Goal: Task Accomplishment & Management: Complete application form

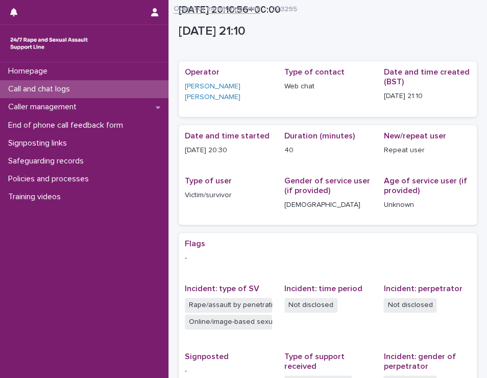
scroll to position [161, 0]
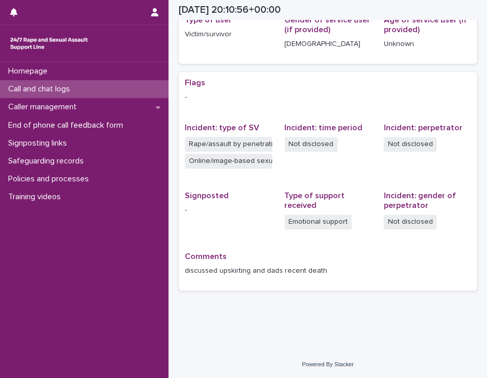
drag, startPoint x: 0, startPoint y: 0, endPoint x: 84, endPoint y: 91, distance: 124.2
click at [84, 91] on div "Call and chat logs" at bounding box center [84, 89] width 168 height 18
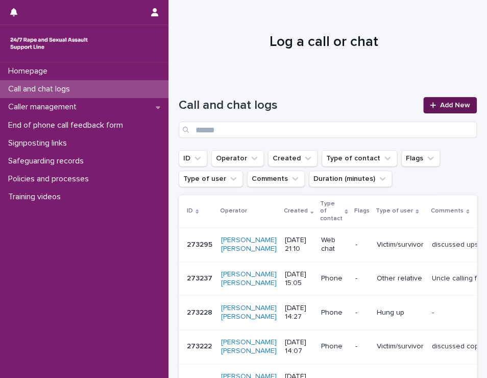
click at [455, 100] on link "Add New" at bounding box center [450, 105] width 54 height 16
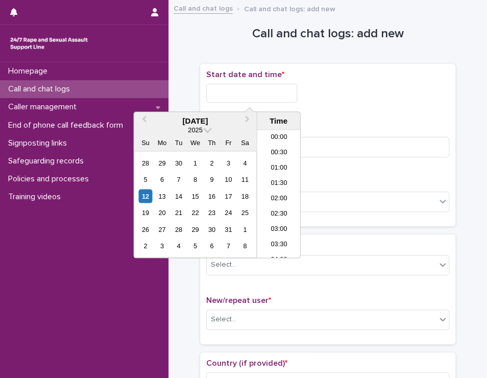
click at [272, 91] on input "text" at bounding box center [251, 93] width 91 height 19
click at [278, 187] on li "21:30" at bounding box center [278, 189] width 43 height 15
click at [275, 93] on input "**********" at bounding box center [251, 93] width 91 height 19
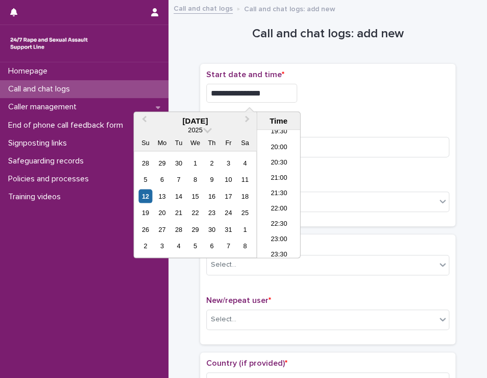
type input "**********"
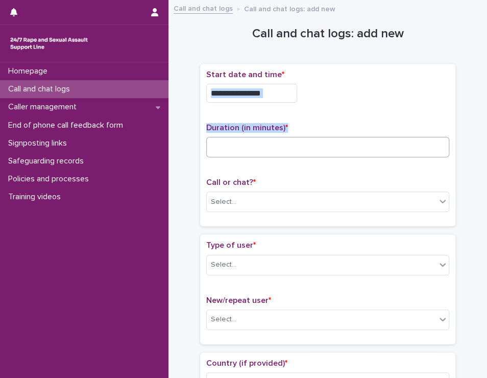
drag, startPoint x: 351, startPoint y: 110, endPoint x: 299, endPoint y: 153, distance: 67.0
click at [299, 153] on div "**********" at bounding box center [327, 145] width 243 height 150
click at [299, 153] on input at bounding box center [327, 147] width 243 height 20
type input "**"
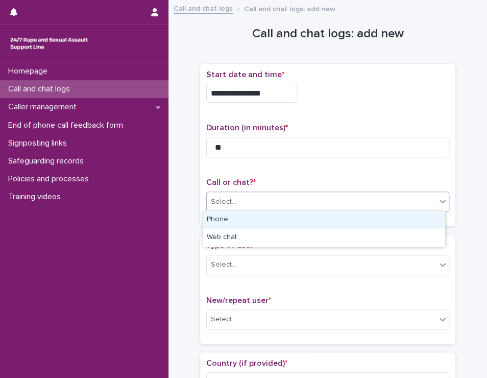
click at [294, 202] on div "Select..." at bounding box center [321, 201] width 229 height 17
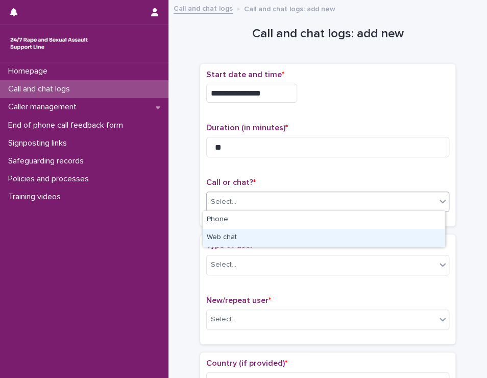
click at [283, 239] on div "Web chat" at bounding box center [324, 238] width 242 height 18
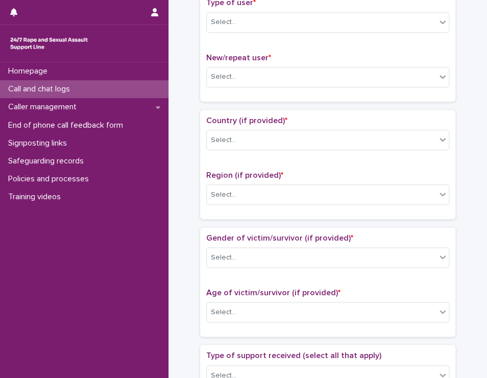
scroll to position [246, 0]
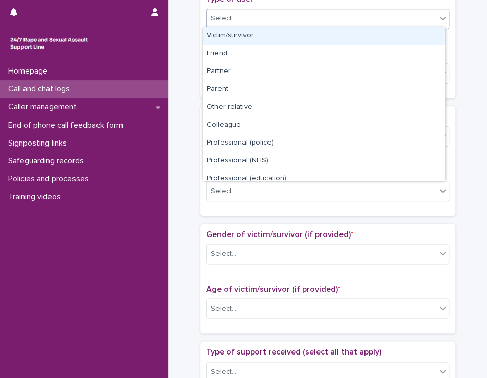
click at [326, 14] on div "Select..." at bounding box center [321, 18] width 229 height 17
click at [308, 36] on div "Victim/survivor" at bounding box center [324, 36] width 242 height 18
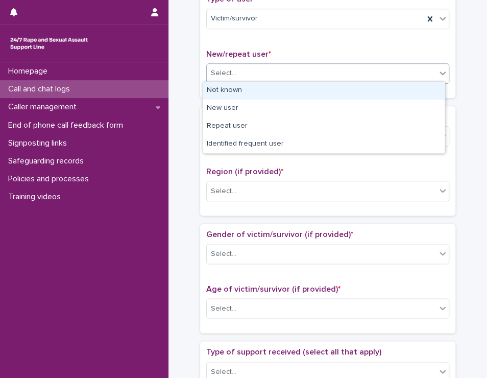
click at [280, 74] on div "Select..." at bounding box center [321, 73] width 229 height 17
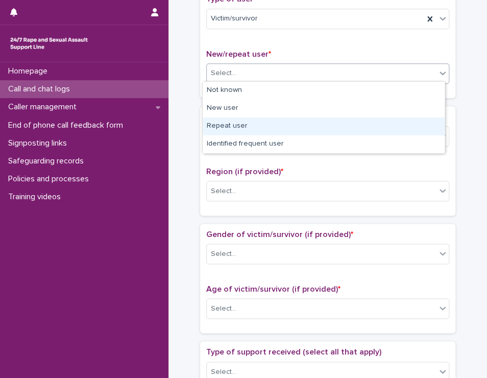
click at [262, 122] on div "Repeat user" at bounding box center [324, 126] width 242 height 18
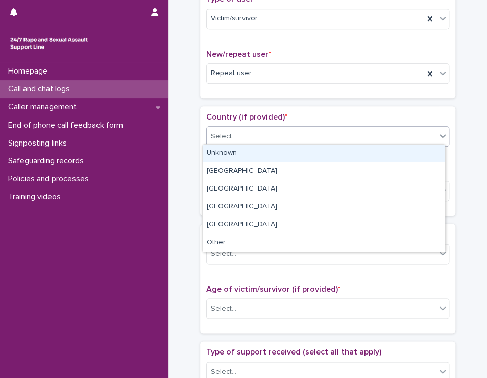
drag, startPoint x: 249, startPoint y: 133, endPoint x: 251, endPoint y: 150, distance: 17.9
click at [251, 150] on body "**********" at bounding box center [243, 189] width 487 height 378
click at [251, 150] on div "Unknown" at bounding box center [324, 153] width 242 height 18
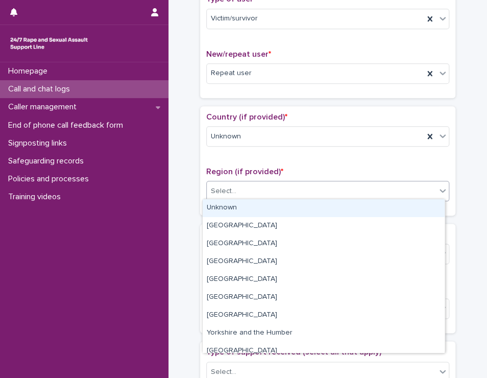
click at [247, 187] on div "Select..." at bounding box center [321, 191] width 229 height 17
click at [243, 206] on div "Unknown" at bounding box center [324, 208] width 242 height 18
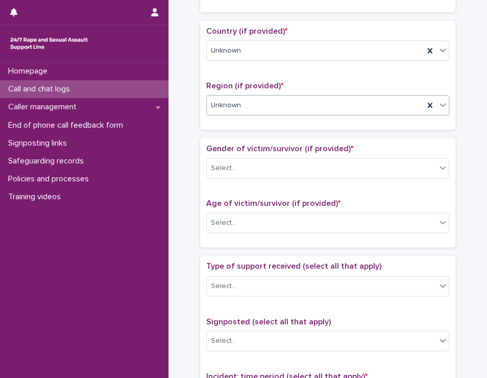
scroll to position [336, 0]
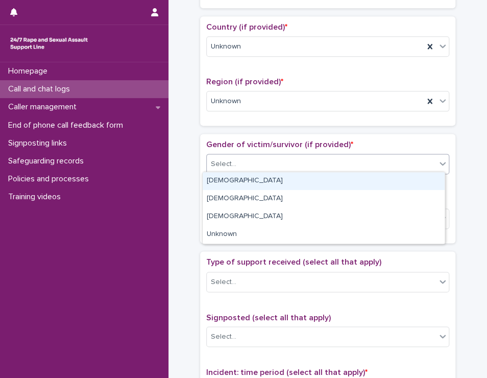
click at [271, 163] on div "Select..." at bounding box center [321, 164] width 229 height 17
click at [264, 181] on div "[DEMOGRAPHIC_DATA]" at bounding box center [324, 181] width 242 height 18
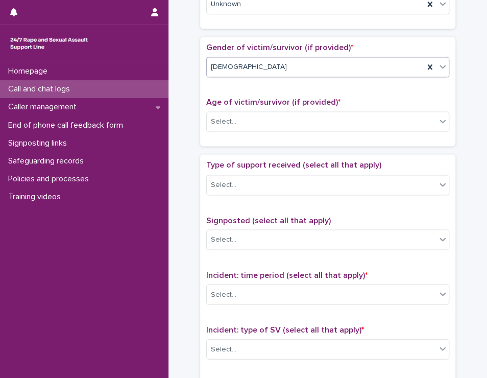
scroll to position [455, 0]
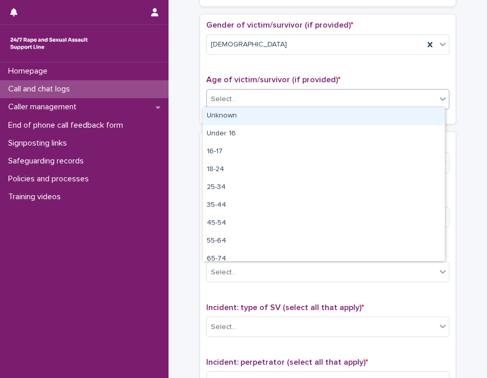
drag, startPoint x: 274, startPoint y: 97, endPoint x: 271, endPoint y: 116, distance: 18.6
click at [271, 116] on body "**********" at bounding box center [243, 189] width 487 height 378
click at [271, 116] on div "Unknown" at bounding box center [324, 116] width 242 height 18
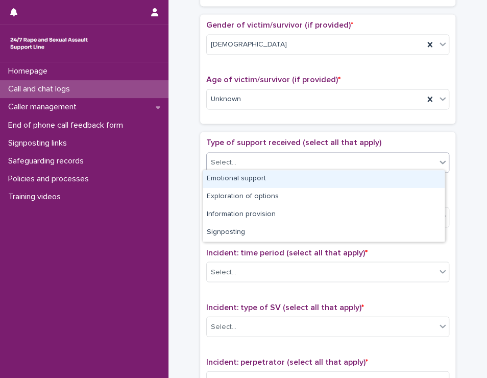
click at [262, 161] on div "Select..." at bounding box center [321, 162] width 229 height 17
click at [262, 175] on div "Emotional support" at bounding box center [324, 179] width 242 height 18
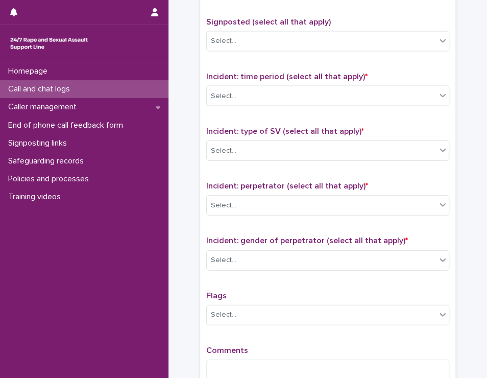
scroll to position [634, 0]
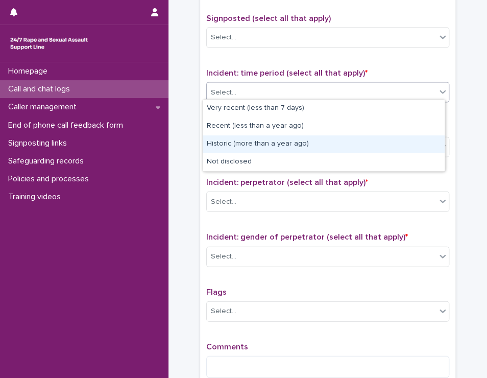
drag, startPoint x: 310, startPoint y: 84, endPoint x: 293, endPoint y: 134, distance: 52.3
click at [290, 144] on body "**********" at bounding box center [243, 189] width 487 height 378
click at [290, 144] on div "Historic (more than a year ago)" at bounding box center [324, 144] width 242 height 18
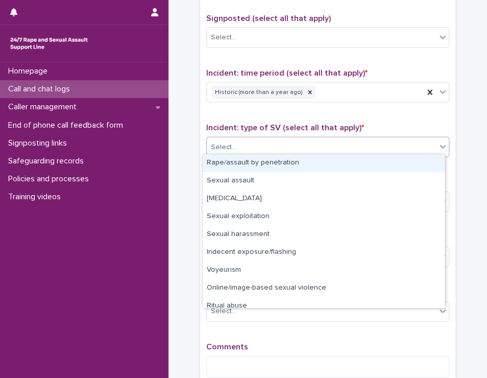
click at [267, 141] on div "Select..." at bounding box center [321, 147] width 229 height 17
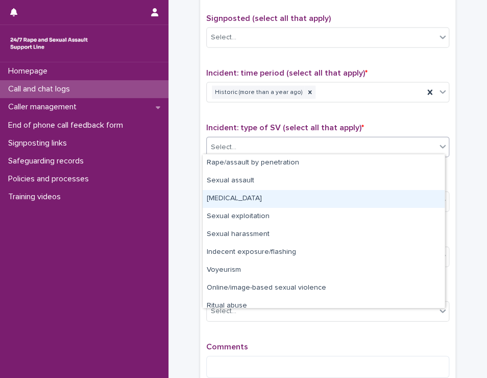
click at [259, 200] on div "[MEDICAL_DATA]" at bounding box center [324, 199] width 242 height 18
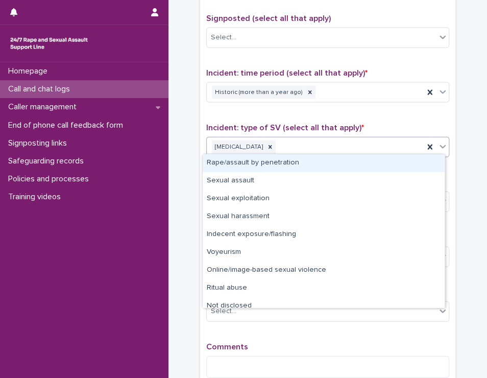
click at [311, 146] on div "[MEDICAL_DATA]" at bounding box center [315, 147] width 217 height 18
click at [302, 165] on div "Rape/assault by penetration" at bounding box center [324, 163] width 242 height 18
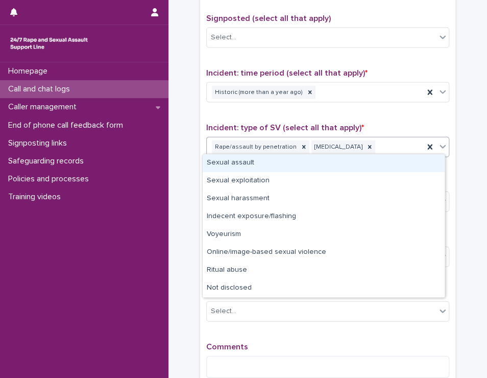
click at [375, 144] on div "Rape/assault by penetration [MEDICAL_DATA]" at bounding box center [315, 147] width 217 height 18
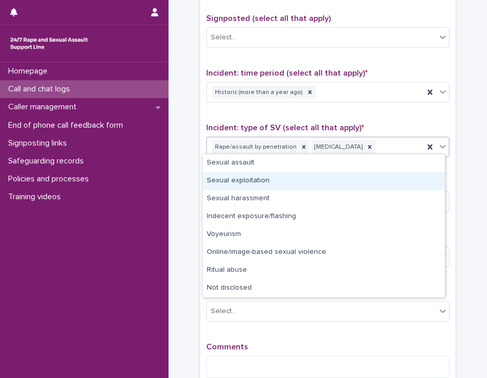
click at [297, 186] on div "Sexual exploitation" at bounding box center [324, 181] width 242 height 18
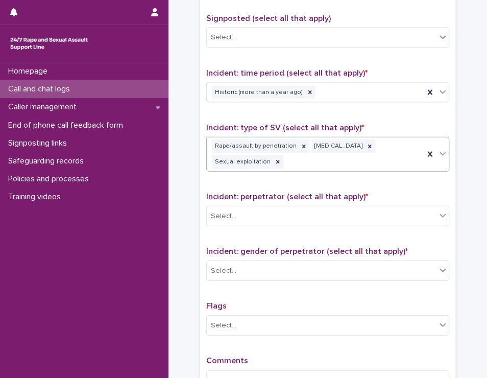
drag, startPoint x: 363, startPoint y: 168, endPoint x: 356, endPoint y: 163, distance: 9.1
click at [356, 163] on div "Incident: type of SV (select all that apply) * Rape/assault by penetration [MED…" at bounding box center [327, 151] width 243 height 57
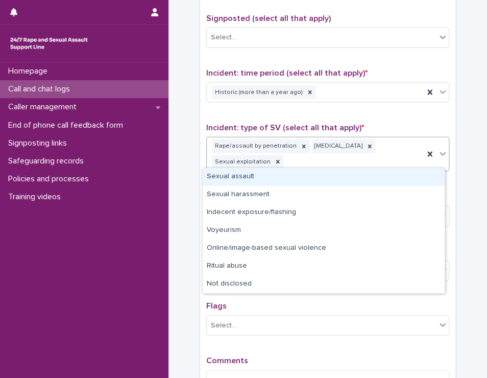
click at [356, 163] on div "Rape/assault by penetration [MEDICAL_DATA] Sexual exploitation" at bounding box center [315, 154] width 217 height 34
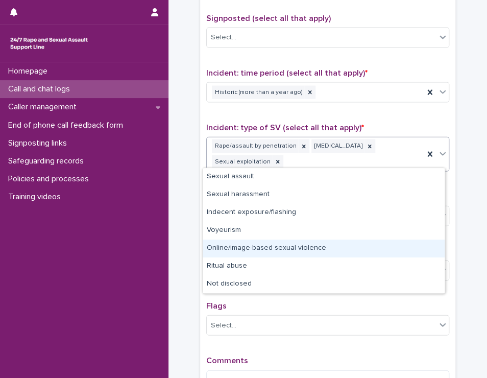
click at [253, 250] on div "Online/image-based sexual violence" at bounding box center [324, 248] width 242 height 18
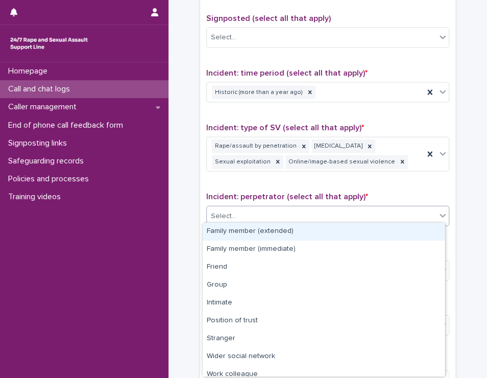
click at [260, 208] on div "Select..." at bounding box center [321, 216] width 229 height 17
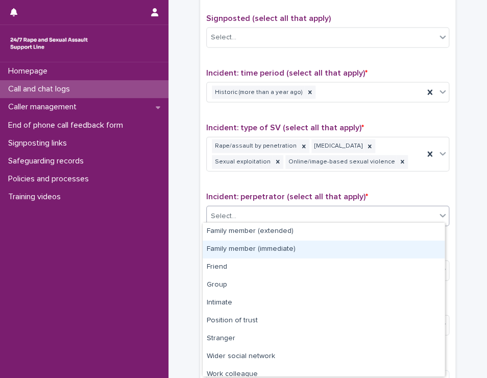
click at [261, 248] on div "Family member (immediate)" at bounding box center [324, 249] width 242 height 18
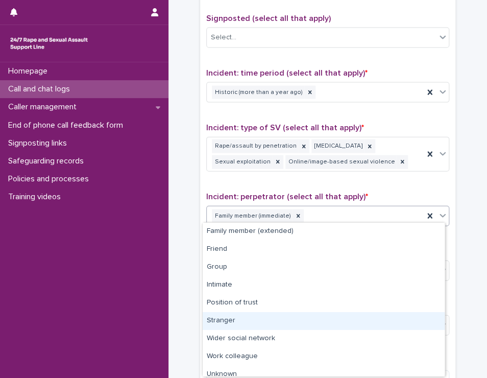
drag, startPoint x: 316, startPoint y: 215, endPoint x: 306, endPoint y: 236, distance: 22.8
click at [294, 318] on body "**********" at bounding box center [243, 189] width 487 height 378
click at [294, 318] on div "Stranger" at bounding box center [324, 321] width 242 height 18
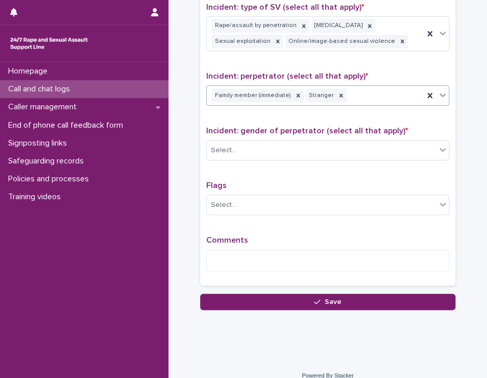
scroll to position [762, 0]
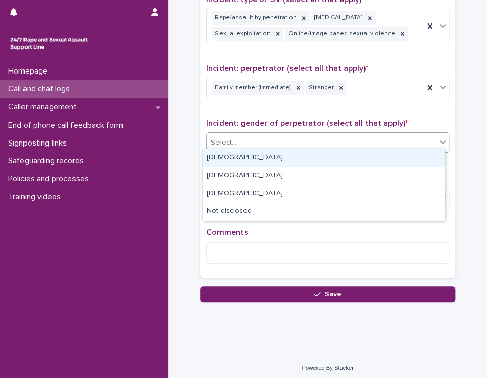
drag, startPoint x: 298, startPoint y: 136, endPoint x: 293, endPoint y: 160, distance: 25.1
click at [293, 160] on body "**********" at bounding box center [243, 189] width 487 height 378
click at [293, 160] on div "[DEMOGRAPHIC_DATA]" at bounding box center [324, 158] width 242 height 18
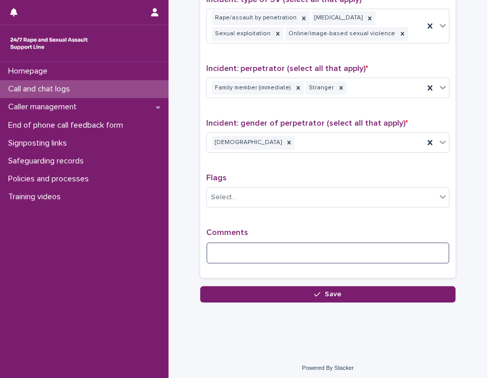
click at [259, 247] on textarea at bounding box center [327, 253] width 243 height 22
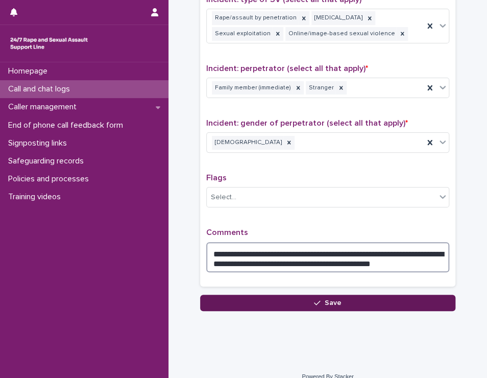
type textarea "**********"
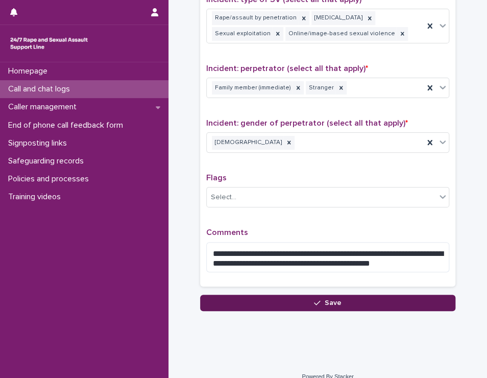
click at [279, 297] on button "Save" at bounding box center [327, 302] width 255 height 16
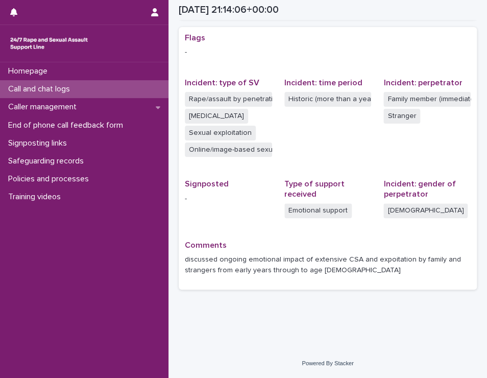
scroll to position [205, 0]
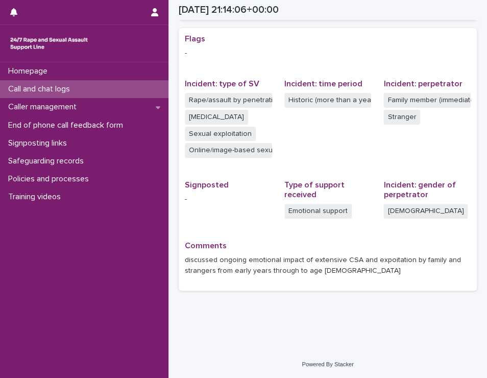
click at [55, 91] on p "Call and chat logs" at bounding box center [41, 89] width 74 height 10
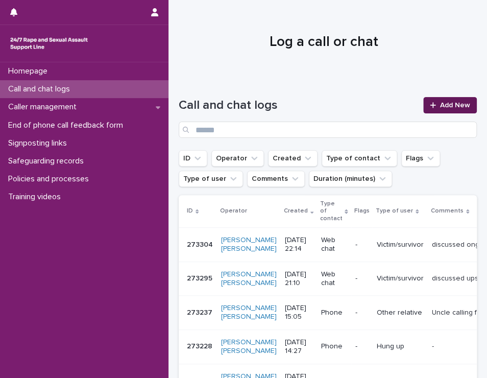
click at [449, 104] on span "Add New" at bounding box center [455, 105] width 30 height 7
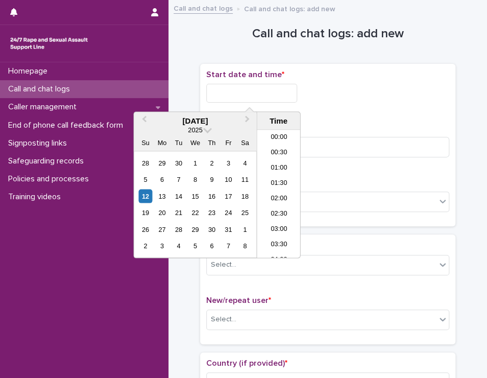
click at [224, 89] on input "text" at bounding box center [251, 93] width 91 height 19
click at [283, 220] on li "22:30" at bounding box center [278, 219] width 43 height 15
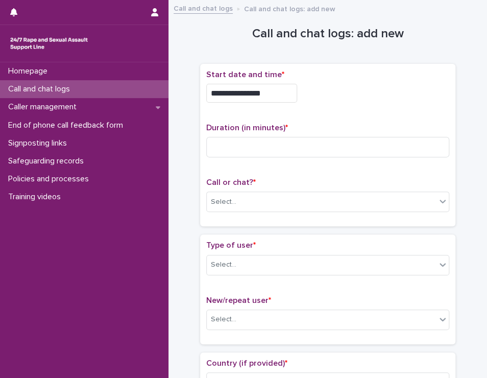
click at [280, 90] on input "**********" at bounding box center [251, 93] width 91 height 19
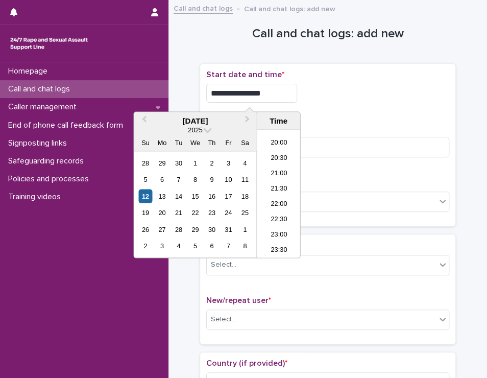
type input "**********"
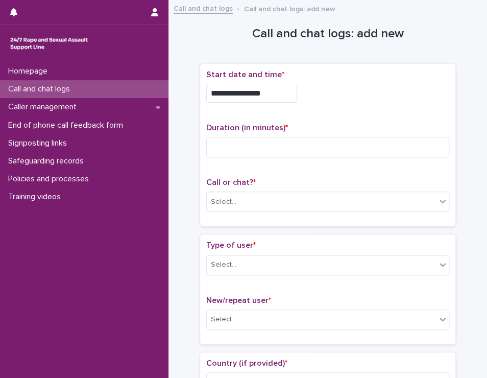
click at [351, 123] on p "Duration (in minutes) *" at bounding box center [327, 128] width 243 height 10
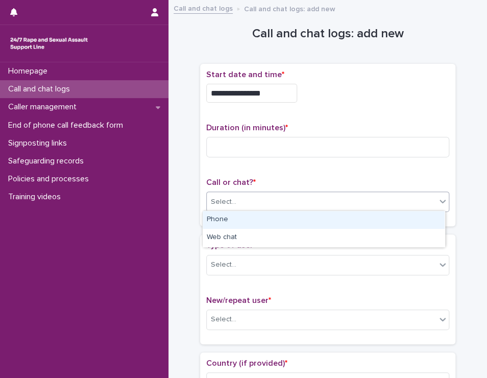
click at [287, 198] on div "Select..." at bounding box center [321, 201] width 229 height 17
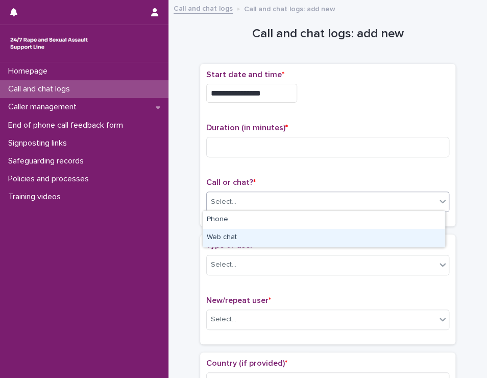
click at [270, 234] on div "Web chat" at bounding box center [324, 238] width 242 height 18
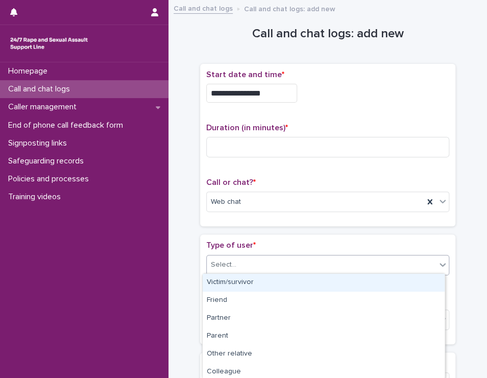
click at [256, 265] on div "Select..." at bounding box center [321, 264] width 229 height 17
click at [261, 282] on div "Victim/survivor" at bounding box center [324, 282] width 242 height 18
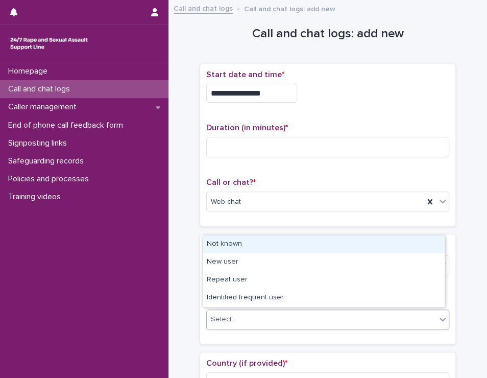
click at [258, 315] on div "Select..." at bounding box center [321, 319] width 229 height 17
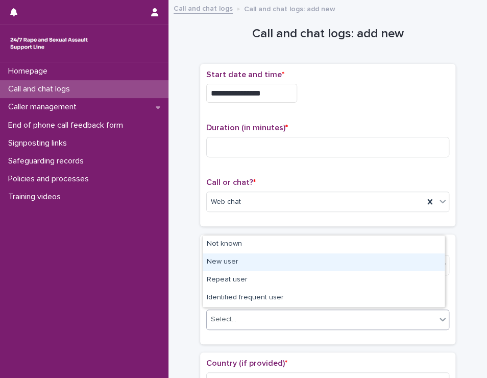
click at [259, 268] on div "New user" at bounding box center [324, 262] width 242 height 18
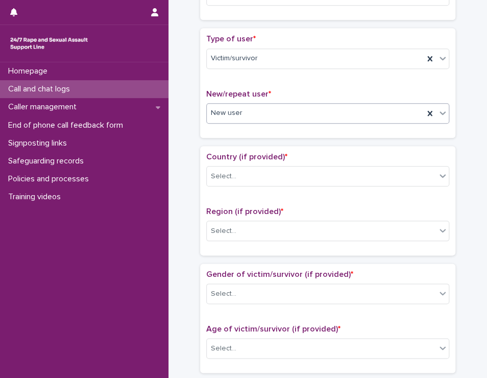
scroll to position [208, 0]
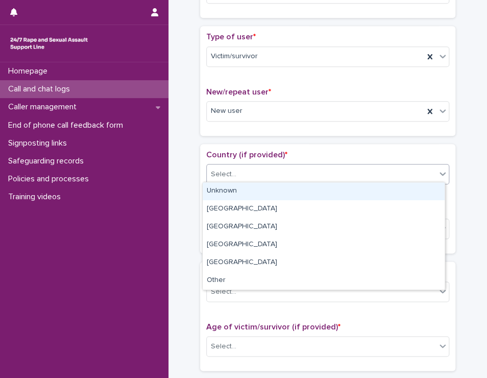
drag, startPoint x: 283, startPoint y: 177, endPoint x: 284, endPoint y: 195, distance: 18.4
click at [284, 195] on body "**********" at bounding box center [243, 189] width 487 height 378
click at [284, 195] on div "Unknown" at bounding box center [324, 191] width 242 height 18
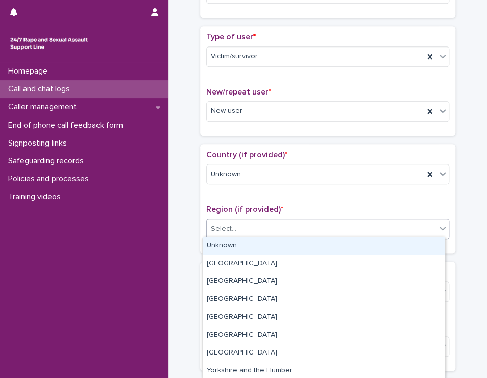
drag, startPoint x: 274, startPoint y: 230, endPoint x: 271, endPoint y: 249, distance: 20.1
click at [271, 249] on body "**********" at bounding box center [243, 189] width 487 height 378
click at [271, 249] on div "Unknown" at bounding box center [324, 246] width 242 height 18
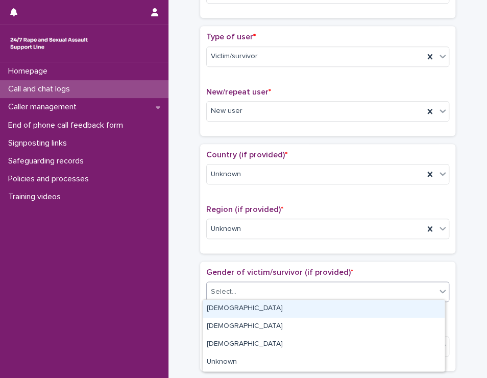
drag, startPoint x: 276, startPoint y: 289, endPoint x: 274, endPoint y: 310, distance: 20.5
click at [274, 310] on body "**********" at bounding box center [243, 189] width 487 height 378
click at [274, 310] on div "[DEMOGRAPHIC_DATA]" at bounding box center [324, 308] width 242 height 18
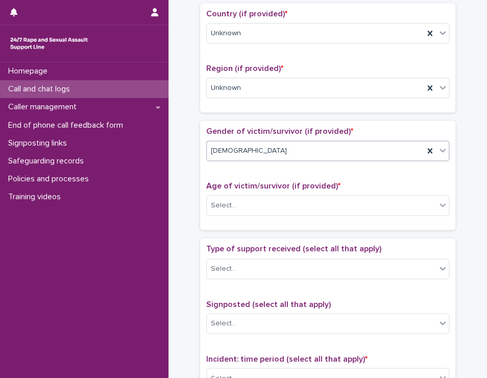
scroll to position [350, 0]
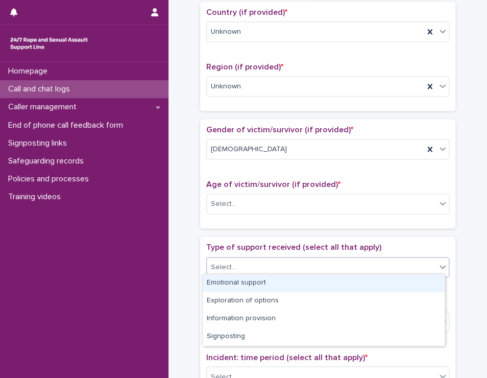
drag, startPoint x: 257, startPoint y: 256, endPoint x: 262, endPoint y: 281, distance: 25.4
click at [262, 281] on body "**********" at bounding box center [243, 189] width 487 height 378
click at [262, 281] on div "Emotional support" at bounding box center [324, 283] width 242 height 18
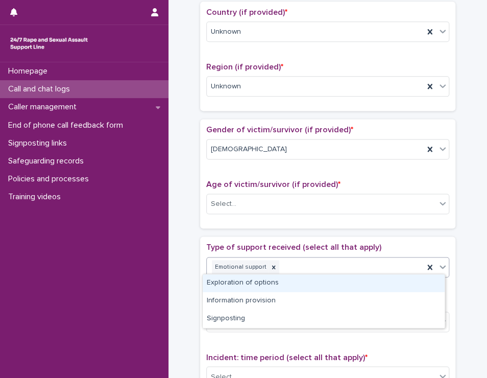
click at [306, 266] on div "Emotional support" at bounding box center [315, 267] width 217 height 18
click at [292, 280] on div "Exploration of options" at bounding box center [324, 283] width 242 height 18
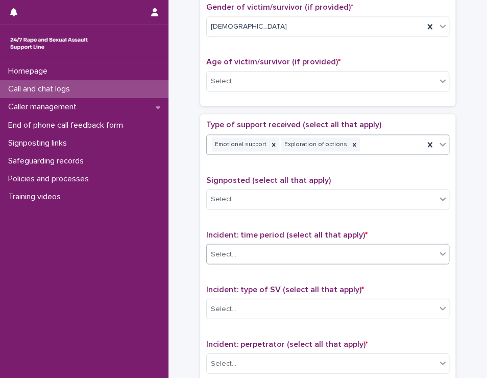
scroll to position [473, 0]
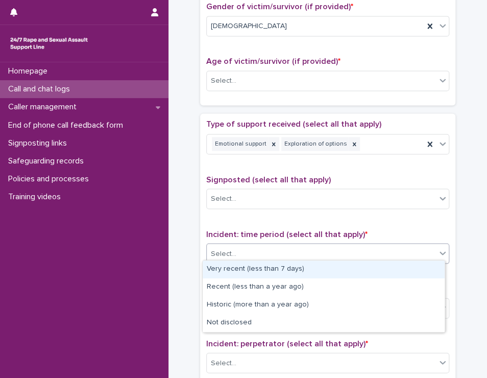
drag, startPoint x: 277, startPoint y: 245, endPoint x: 278, endPoint y: 271, distance: 25.5
click at [278, 271] on body "**********" at bounding box center [243, 189] width 487 height 378
click at [278, 271] on div "Very recent (less than 7 days)" at bounding box center [324, 269] width 242 height 18
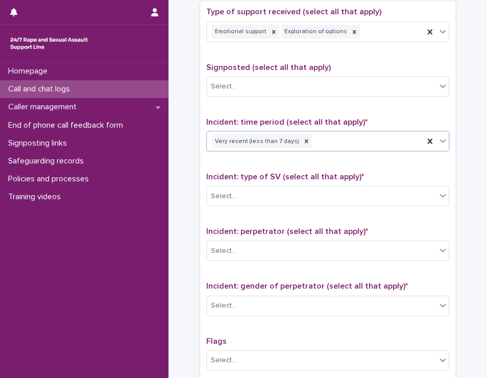
scroll to position [589, 0]
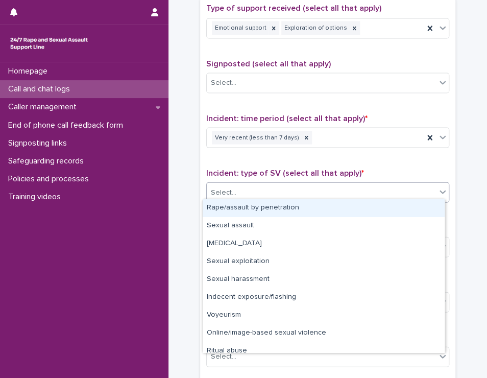
drag, startPoint x: 260, startPoint y: 190, endPoint x: 256, endPoint y: 208, distance: 18.3
click at [256, 208] on body "**********" at bounding box center [243, 189] width 487 height 378
click at [256, 208] on div "Rape/assault by penetration" at bounding box center [324, 208] width 242 height 18
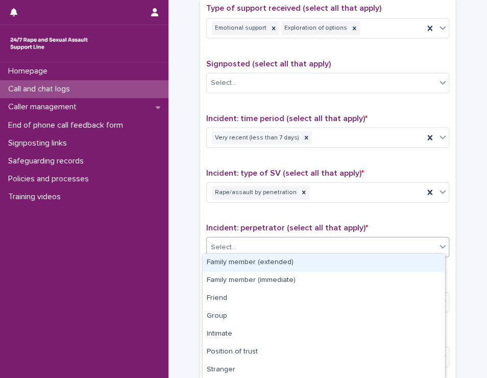
click at [249, 248] on div "Select..." at bounding box center [321, 246] width 229 height 17
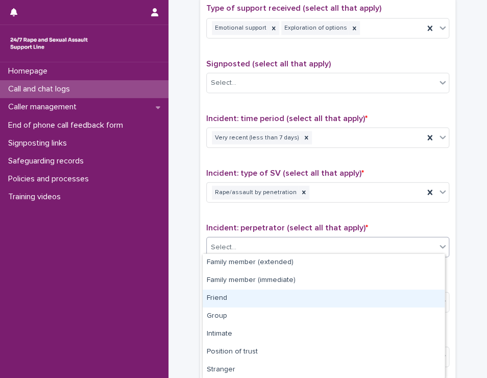
click at [248, 301] on div "Friend" at bounding box center [324, 298] width 242 height 18
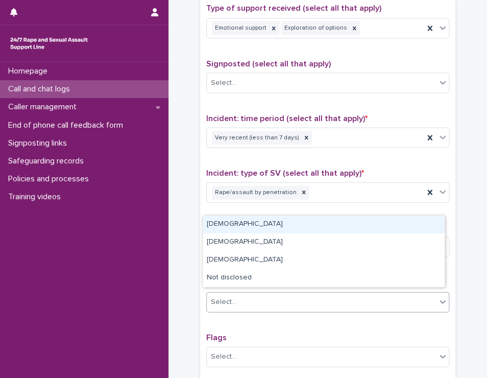
drag, startPoint x: 245, startPoint y: 296, endPoint x: 255, endPoint y: 233, distance: 64.0
click at [255, 230] on body "**********" at bounding box center [243, 189] width 487 height 378
click at [255, 230] on div "[DEMOGRAPHIC_DATA]" at bounding box center [324, 224] width 242 height 18
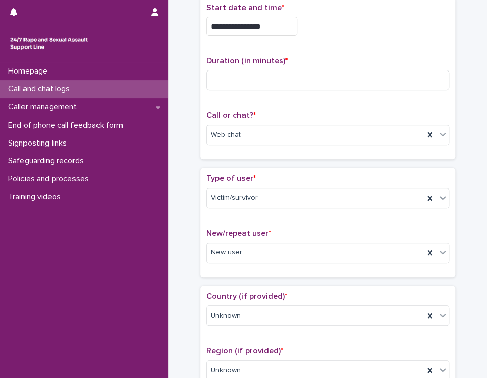
scroll to position [20, 0]
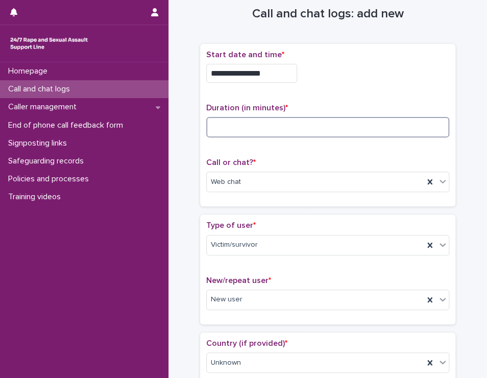
click at [238, 124] on input at bounding box center [327, 127] width 243 height 20
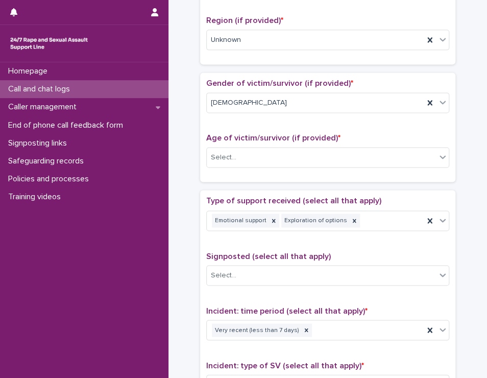
scroll to position [406, 0]
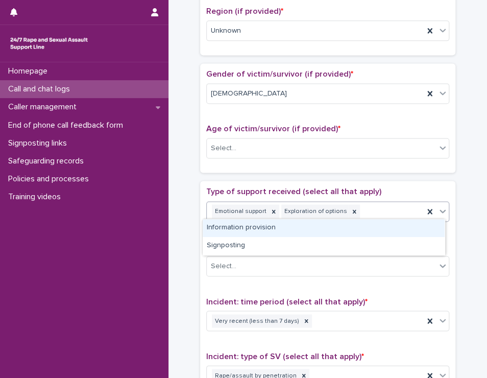
click at [386, 208] on div "Emotional support Exploration of options" at bounding box center [315, 211] width 217 height 18
click at [338, 226] on div "Information provision" at bounding box center [324, 228] width 242 height 18
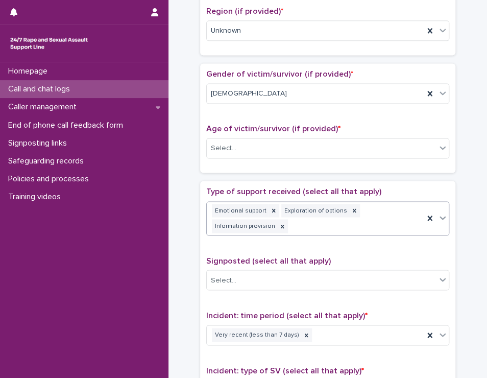
scroll to position [413, 0]
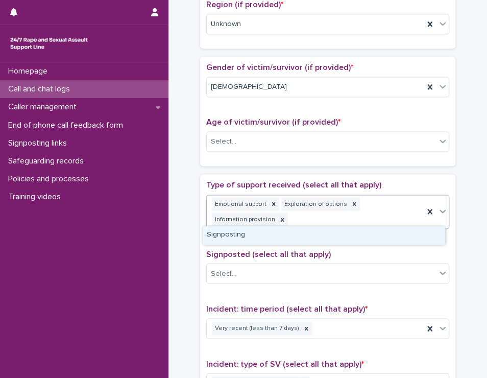
drag, startPoint x: 386, startPoint y: 215, endPoint x: 363, endPoint y: 236, distance: 31.4
click at [363, 236] on body "**********" at bounding box center [243, 189] width 487 height 378
click at [363, 236] on div "Signposting" at bounding box center [324, 235] width 242 height 18
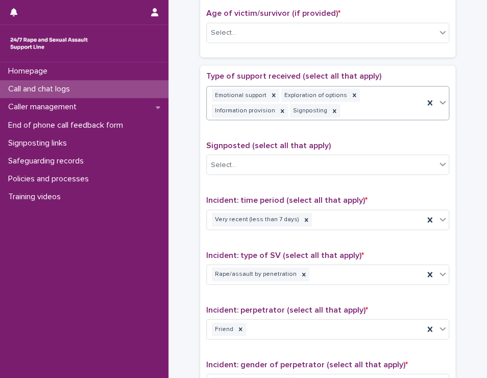
scroll to position [527, 0]
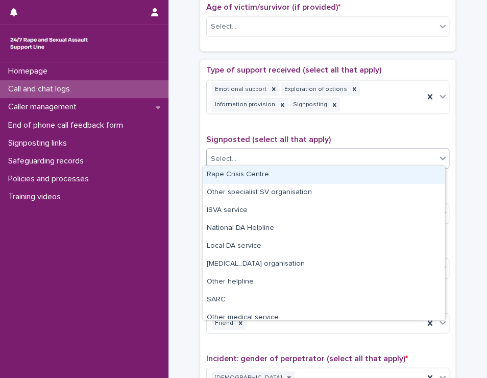
click at [335, 155] on div "Select..." at bounding box center [321, 158] width 229 height 17
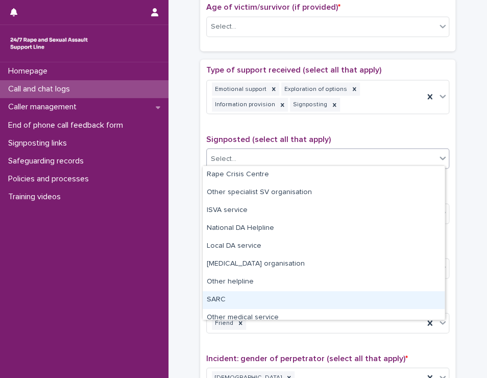
click at [292, 304] on div "SARC" at bounding box center [324, 300] width 242 height 18
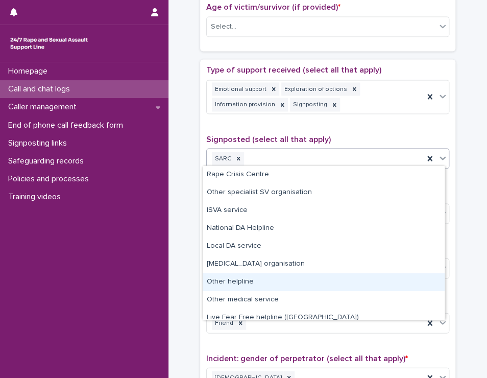
drag, startPoint x: 342, startPoint y: 162, endPoint x: 302, endPoint y: 286, distance: 130.2
click at [302, 286] on body "**********" at bounding box center [243, 189] width 487 height 378
click at [302, 286] on div "Other helpline" at bounding box center [324, 282] width 242 height 18
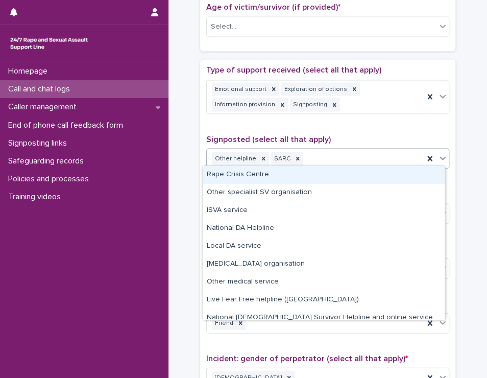
click at [363, 155] on div "Other helpline SARC" at bounding box center [315, 158] width 217 height 18
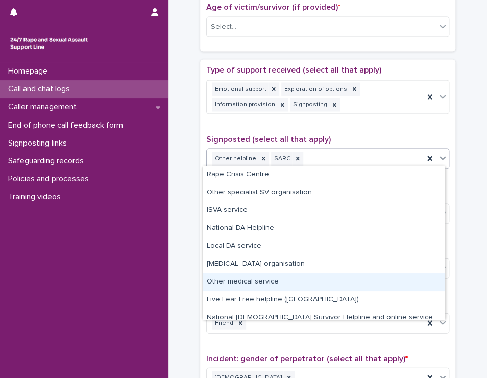
click at [319, 283] on div "Other medical service" at bounding box center [324, 282] width 242 height 18
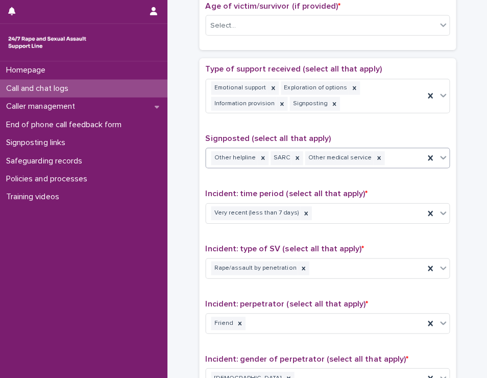
scroll to position [0, 0]
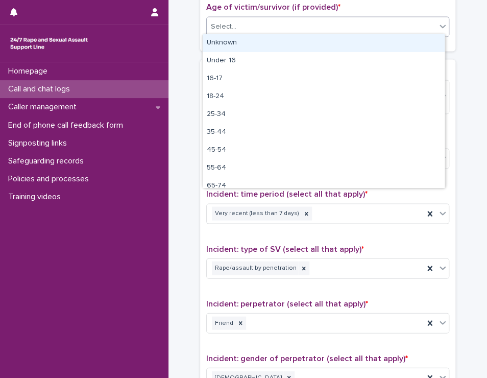
click at [302, 24] on div "Select..." at bounding box center [321, 26] width 229 height 17
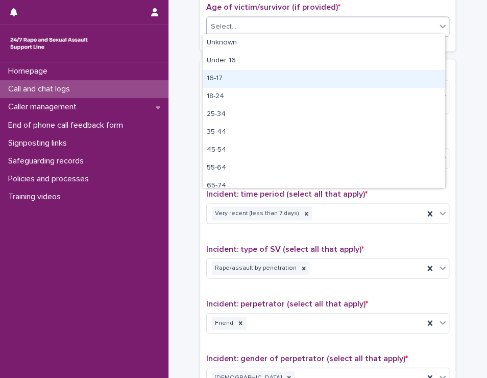
click at [305, 83] on div "16-17" at bounding box center [324, 79] width 242 height 18
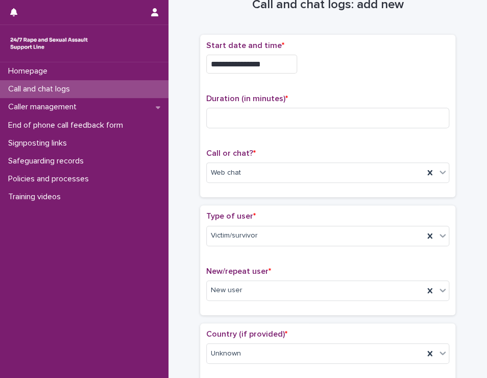
scroll to position [26, 0]
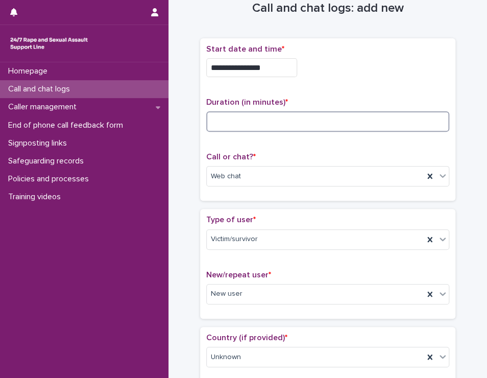
click at [237, 117] on input at bounding box center [327, 121] width 243 height 20
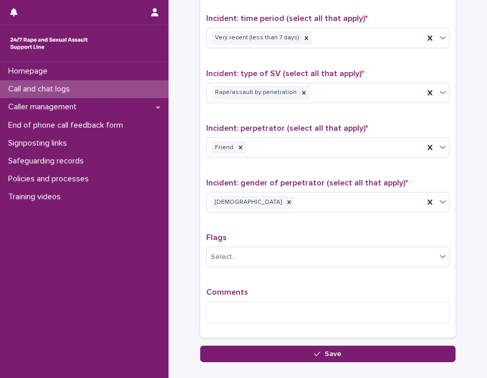
scroll to position [762, 0]
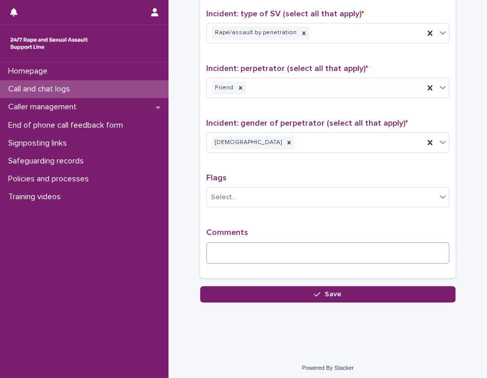
type input "**"
click at [285, 248] on textarea at bounding box center [327, 253] width 243 height 22
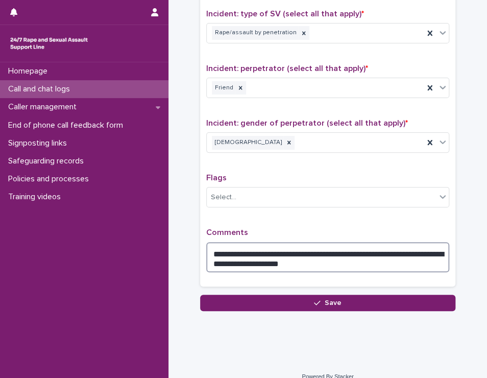
type textarea "**********"
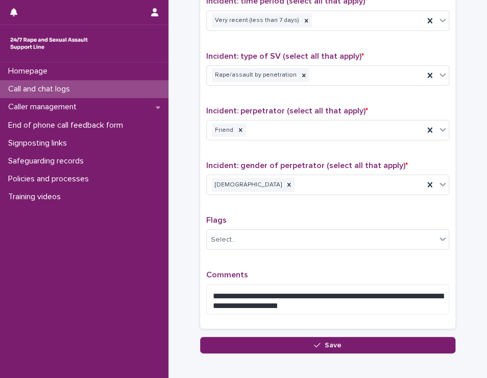
scroll to position [771, 0]
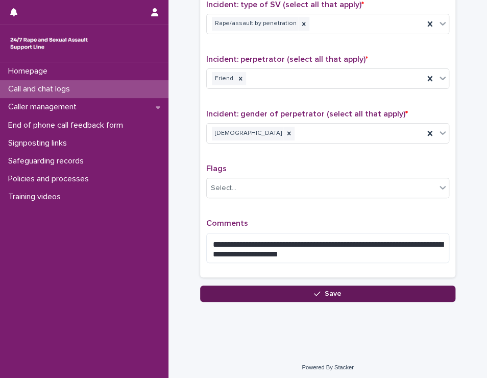
click at [355, 289] on button "Save" at bounding box center [327, 293] width 255 height 16
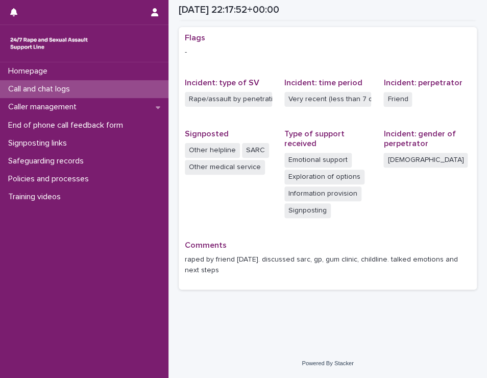
scroll to position [205, 0]
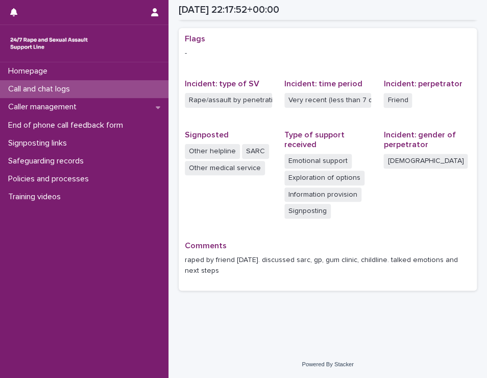
click at [58, 88] on p "Call and chat logs" at bounding box center [41, 89] width 74 height 10
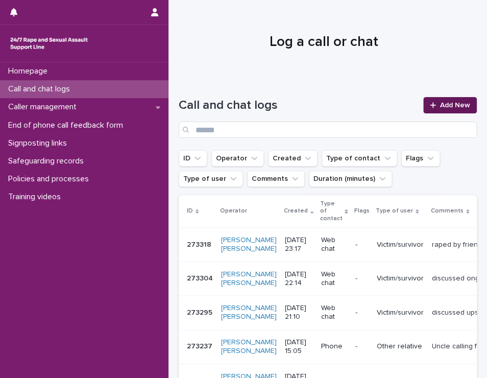
click at [442, 103] on span "Add New" at bounding box center [455, 105] width 30 height 7
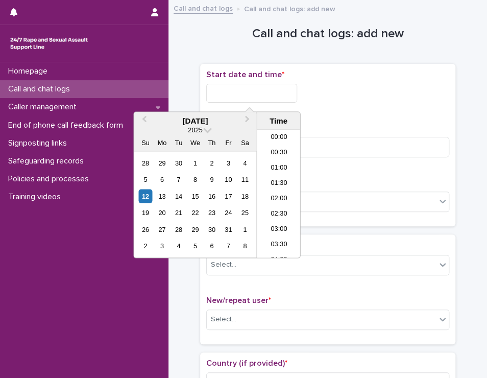
click at [210, 95] on input "text" at bounding box center [251, 93] width 91 height 19
click at [284, 219] on li "22:30" at bounding box center [278, 219] width 43 height 15
click at [271, 93] on input "**********" at bounding box center [251, 93] width 91 height 19
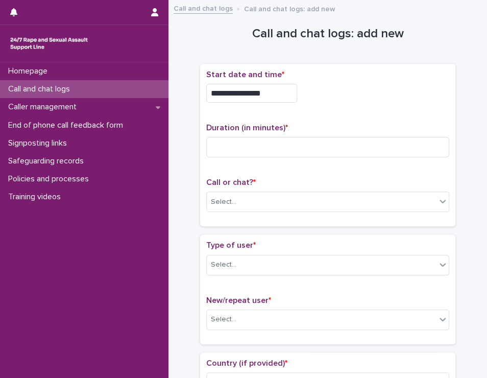
click at [334, 100] on div "**********" at bounding box center [327, 93] width 243 height 19
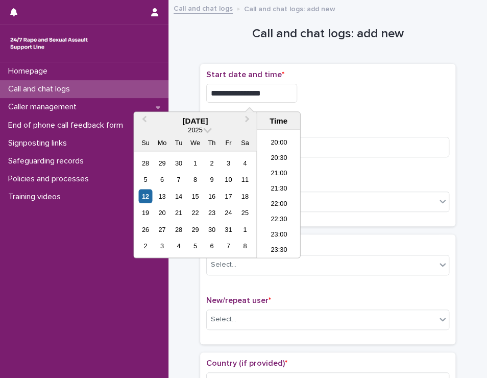
click at [287, 93] on input "**********" at bounding box center [251, 93] width 91 height 19
type input "**********"
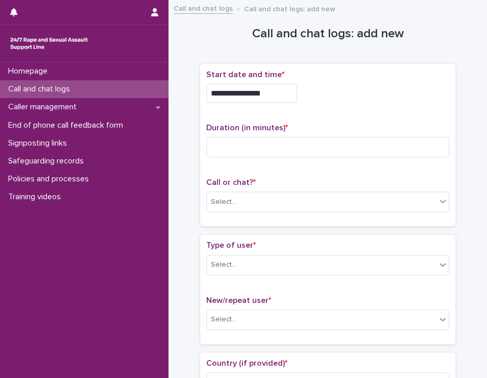
click at [338, 120] on div "**********" at bounding box center [327, 145] width 243 height 150
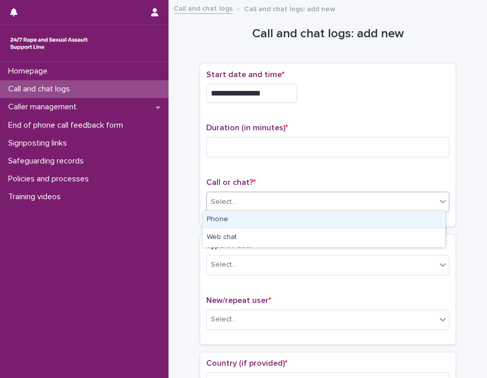
click at [259, 200] on div "Select..." at bounding box center [321, 201] width 229 height 17
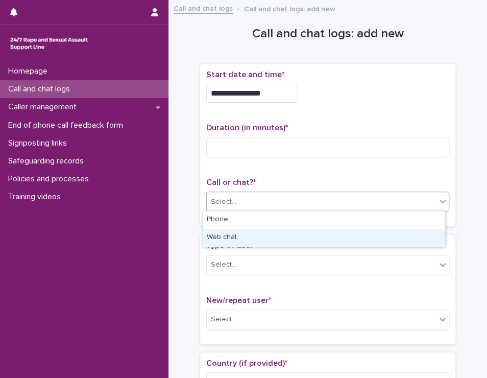
click at [251, 236] on div "Web chat" at bounding box center [324, 238] width 242 height 18
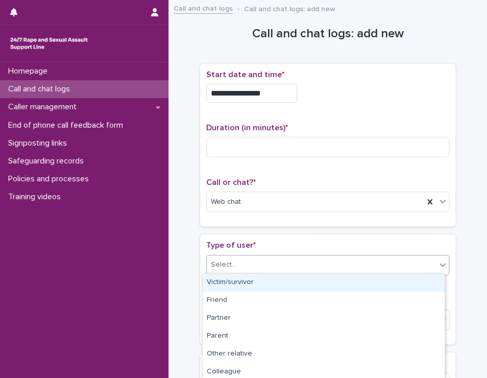
click at [245, 266] on div "Select..." at bounding box center [321, 264] width 229 height 17
click at [256, 285] on div "Victim/survivor" at bounding box center [324, 282] width 242 height 18
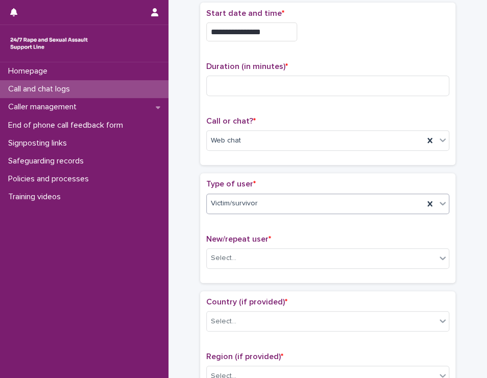
scroll to position [59, 0]
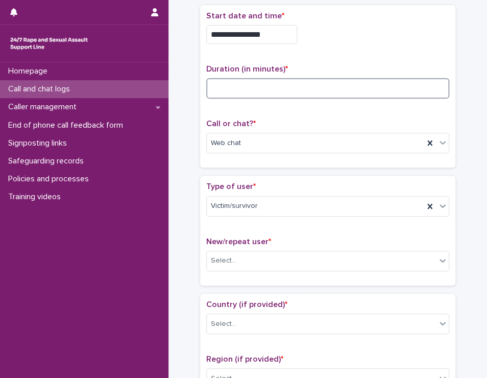
click at [280, 87] on input at bounding box center [327, 88] width 243 height 20
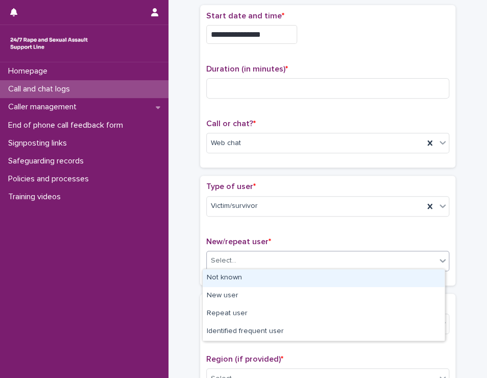
click at [306, 253] on div "Select..." at bounding box center [321, 260] width 229 height 17
click at [294, 276] on div "Not known" at bounding box center [324, 278] width 242 height 18
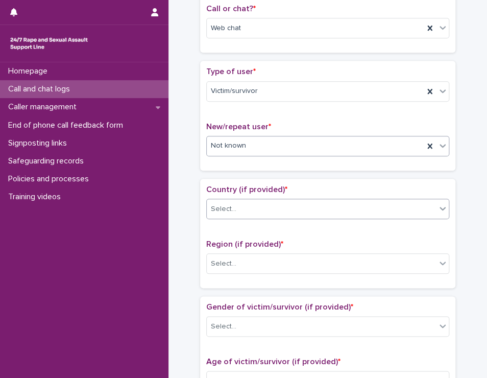
scroll to position [174, 0]
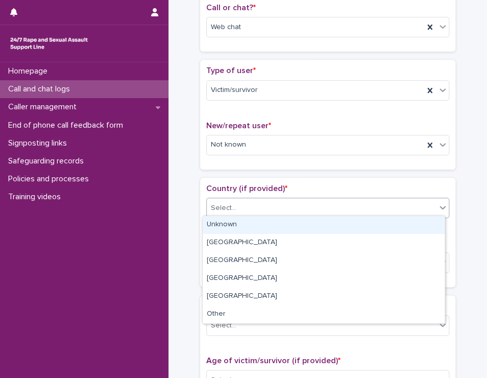
drag, startPoint x: 293, startPoint y: 200, endPoint x: 292, endPoint y: 226, distance: 25.6
click at [292, 226] on body "**********" at bounding box center [243, 189] width 487 height 378
click at [292, 226] on div "Unknown" at bounding box center [324, 225] width 242 height 18
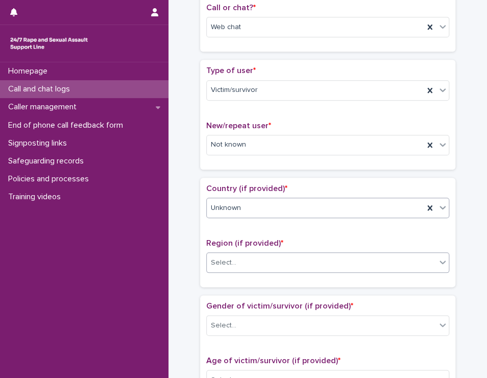
click at [282, 259] on div "Select..." at bounding box center [321, 262] width 229 height 17
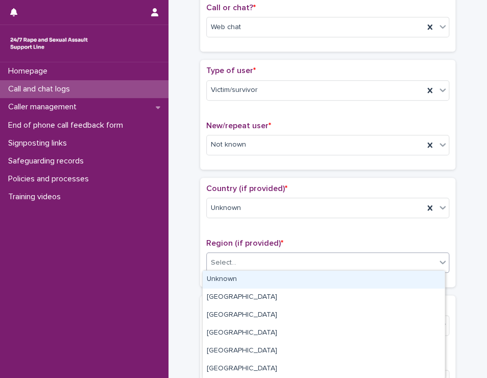
click at [282, 275] on div "Unknown" at bounding box center [324, 279] width 242 height 18
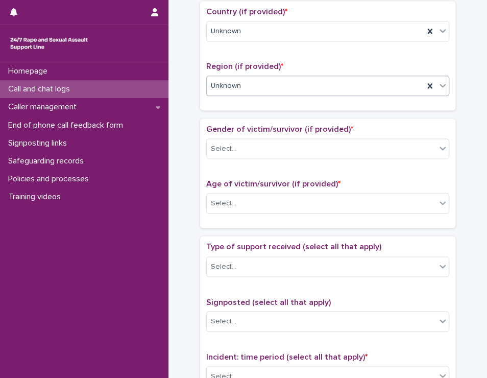
scroll to position [352, 0]
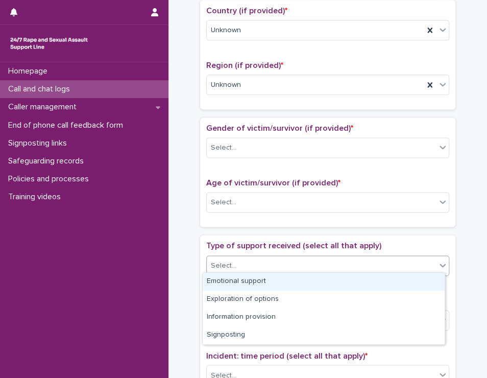
drag, startPoint x: 281, startPoint y: 264, endPoint x: 275, endPoint y: 280, distance: 16.8
click at [275, 280] on body "**********" at bounding box center [243, 189] width 487 height 378
click at [275, 280] on div "Emotional support" at bounding box center [324, 281] width 242 height 18
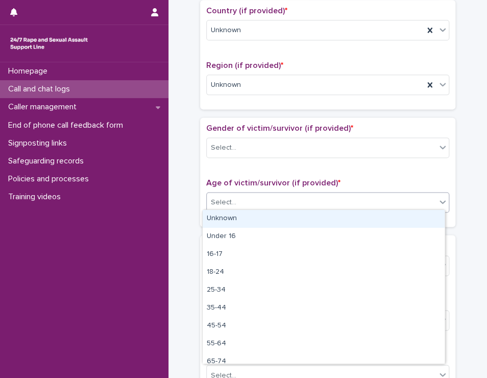
click at [288, 197] on div "Select..." at bounding box center [321, 202] width 229 height 17
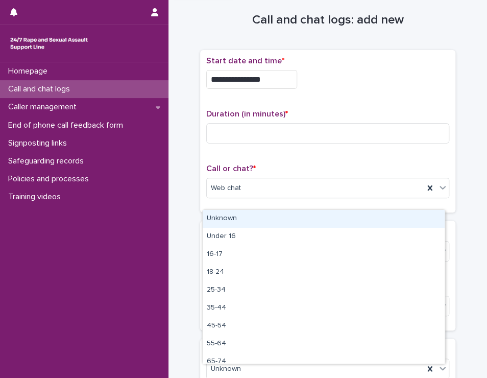
scroll to position [4, 0]
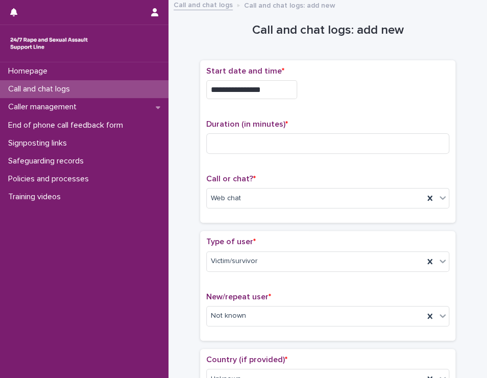
click at [329, 114] on div "**********" at bounding box center [327, 141] width 243 height 150
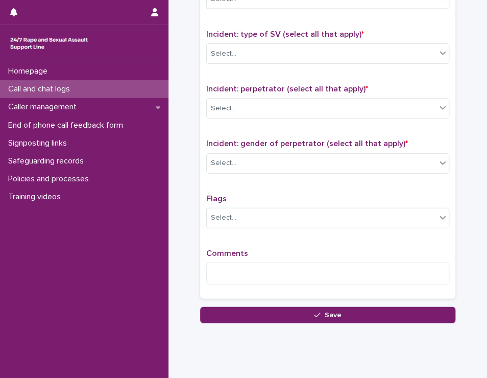
scroll to position [728, 0]
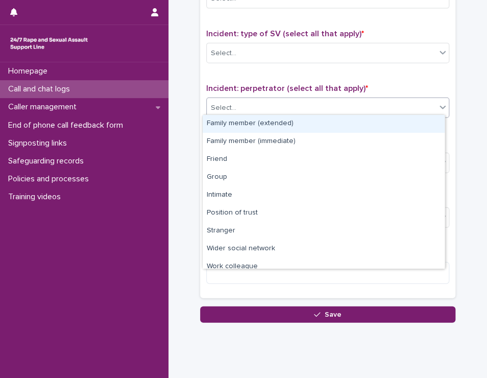
click at [301, 108] on div "Select..." at bounding box center [321, 107] width 229 height 17
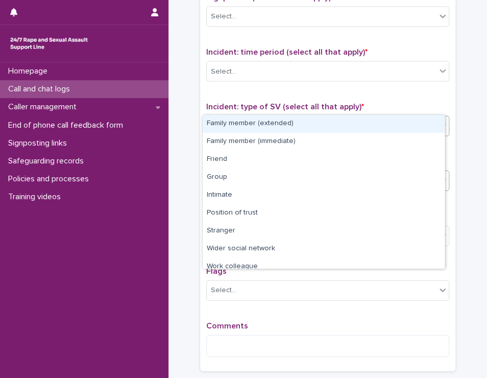
scroll to position [655, 0]
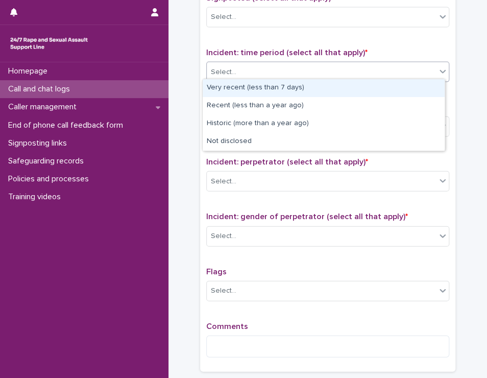
click at [296, 68] on div "Select..." at bounding box center [321, 72] width 229 height 17
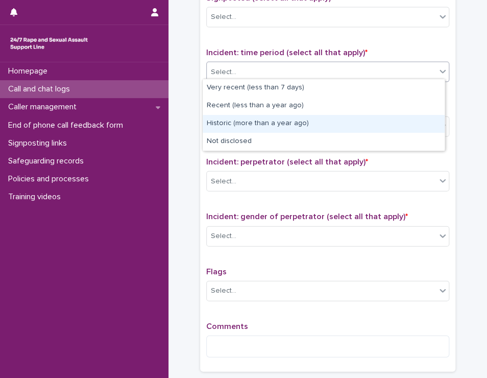
click at [292, 124] on div "Historic (more than a year ago)" at bounding box center [324, 124] width 242 height 18
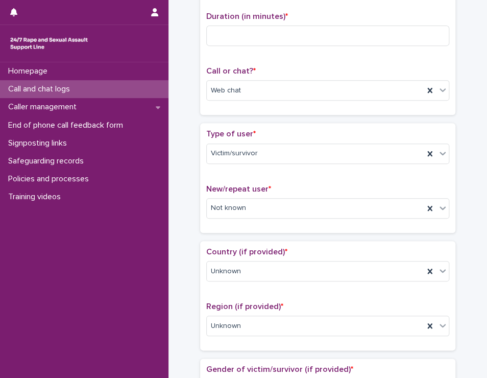
scroll to position [0, 0]
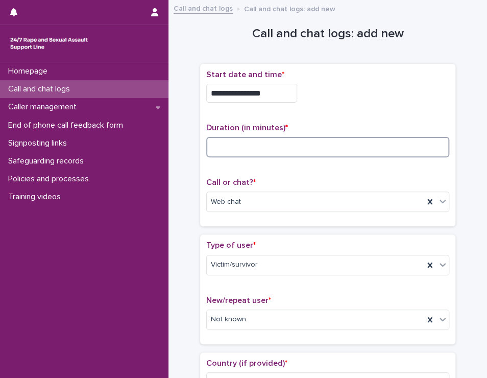
click at [280, 143] on input at bounding box center [327, 147] width 243 height 20
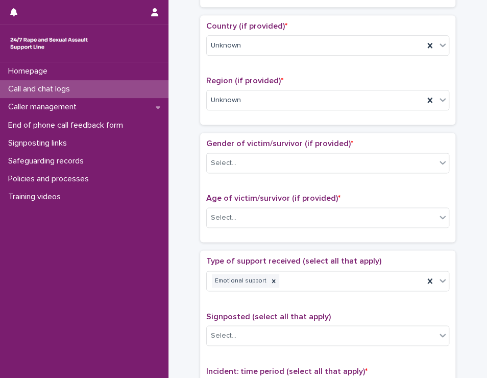
scroll to position [346, 0]
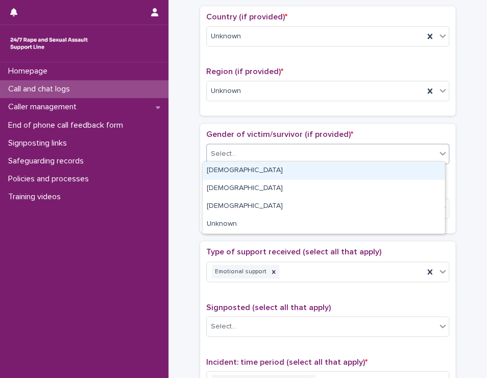
drag, startPoint x: 279, startPoint y: 155, endPoint x: 277, endPoint y: 170, distance: 15.9
click at [277, 170] on body "**********" at bounding box center [243, 189] width 487 height 378
click at [277, 170] on div "[DEMOGRAPHIC_DATA]" at bounding box center [324, 171] width 242 height 18
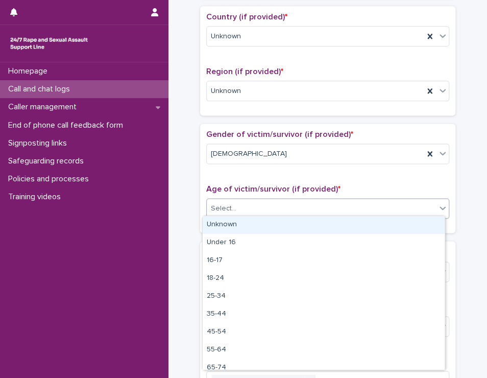
click at [275, 212] on div "Select..." at bounding box center [321, 208] width 229 height 17
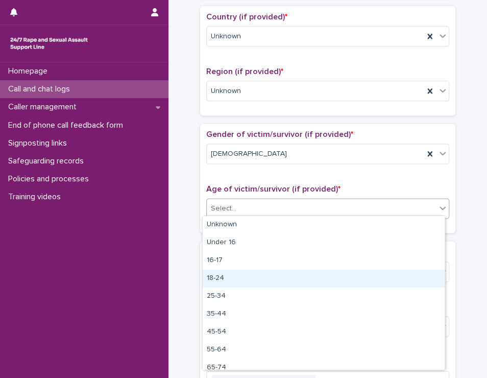
drag, startPoint x: 269, startPoint y: 268, endPoint x: 268, endPoint y: 278, distance: 9.2
click at [268, 278] on div "18-24" at bounding box center [324, 278] width 242 height 18
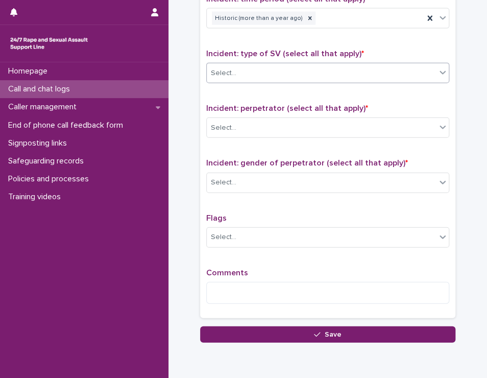
scroll to position [709, 0]
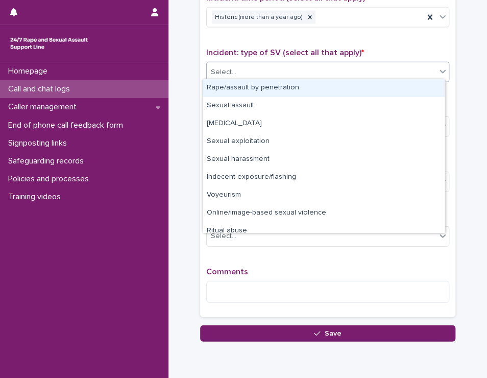
click at [281, 69] on div "Select..." at bounding box center [321, 72] width 229 height 17
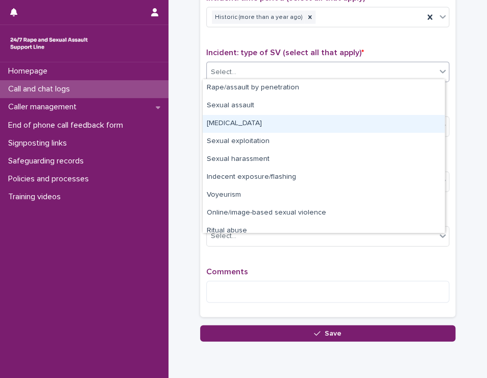
click at [280, 120] on div "[MEDICAL_DATA]" at bounding box center [324, 124] width 242 height 18
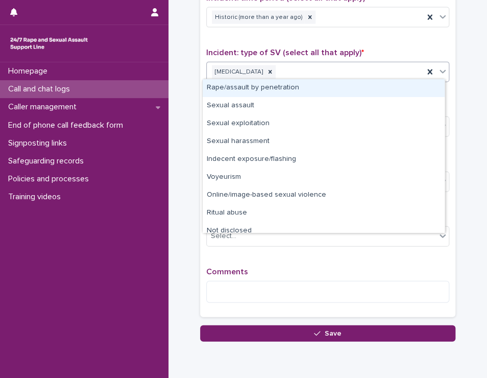
drag, startPoint x: 308, startPoint y: 63, endPoint x: 304, endPoint y: 86, distance: 22.8
click at [304, 86] on body "**********" at bounding box center [243, 189] width 487 height 378
click at [304, 86] on div "Rape/assault by penetration" at bounding box center [324, 88] width 242 height 18
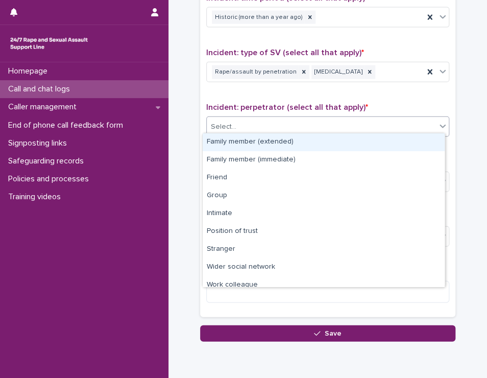
click at [293, 129] on div "Select..." at bounding box center [321, 126] width 229 height 17
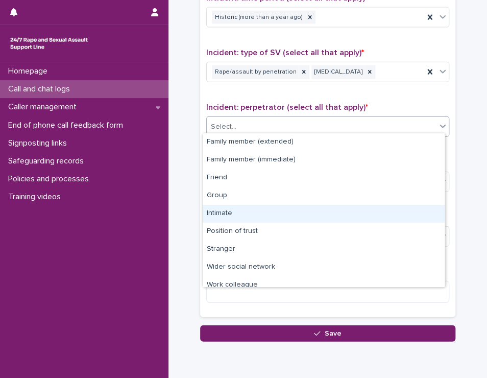
click at [286, 216] on div "Intimate" at bounding box center [324, 214] width 242 height 18
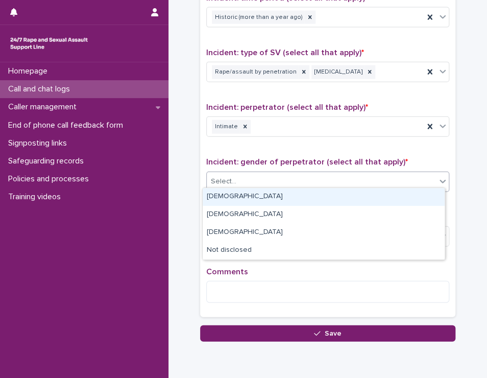
drag, startPoint x: 273, startPoint y: 171, endPoint x: 274, endPoint y: 202, distance: 30.6
click at [274, 202] on body "**********" at bounding box center [243, 189] width 487 height 378
click at [274, 202] on div "[DEMOGRAPHIC_DATA]" at bounding box center [324, 197] width 242 height 18
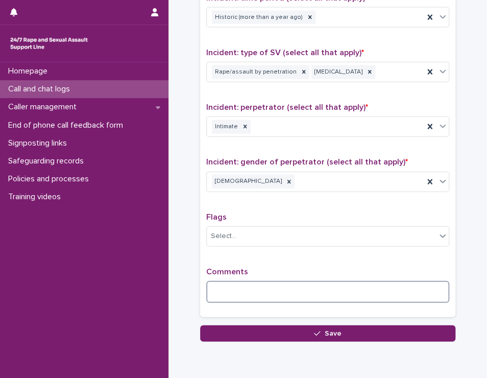
click at [262, 287] on textarea at bounding box center [327, 292] width 243 height 22
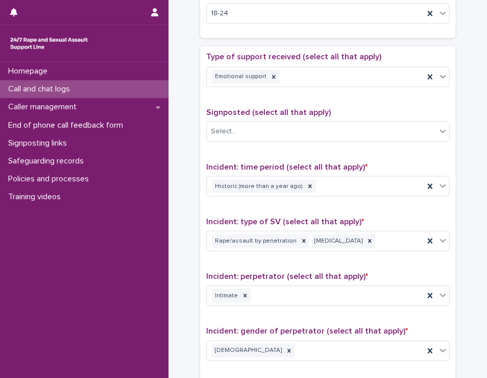
scroll to position [541, 0]
type textarea "**********"
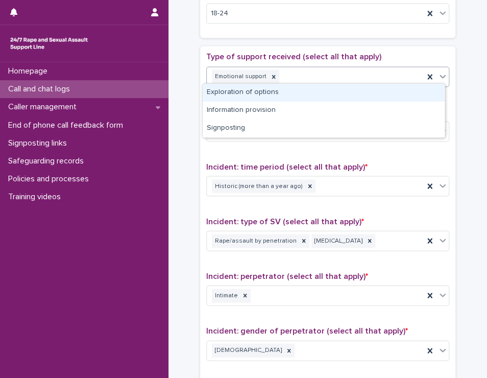
click at [321, 76] on div "Emotional support" at bounding box center [315, 76] width 217 height 18
click at [318, 93] on div "Exploration of options" at bounding box center [324, 93] width 242 height 18
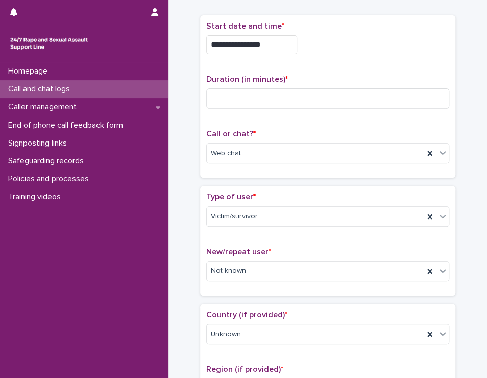
scroll to position [0, 0]
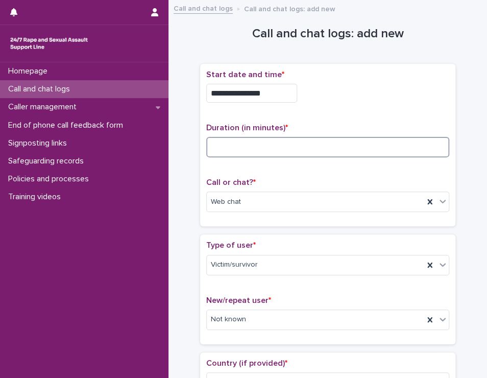
click at [286, 147] on input at bounding box center [327, 147] width 243 height 20
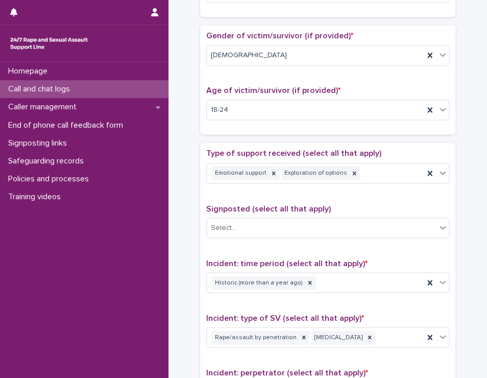
scroll to position [446, 0]
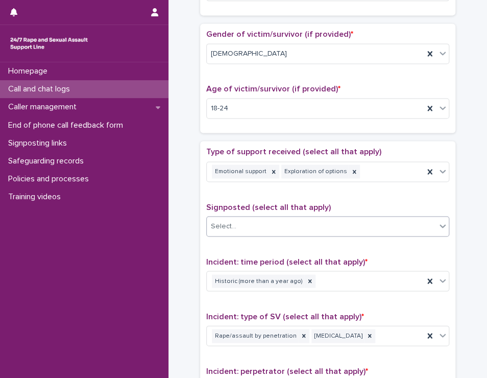
type input "**"
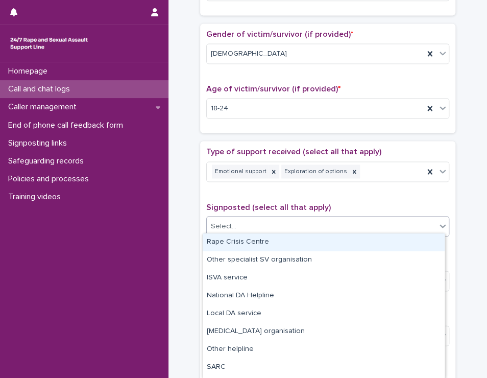
click at [308, 219] on div "Select..." at bounding box center [321, 225] width 229 height 17
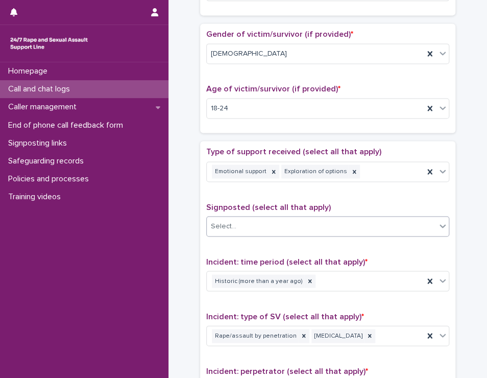
click at [312, 219] on div "Select..." at bounding box center [321, 225] width 229 height 17
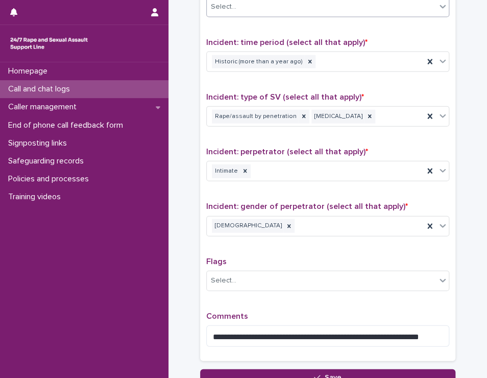
scroll to position [748, 0]
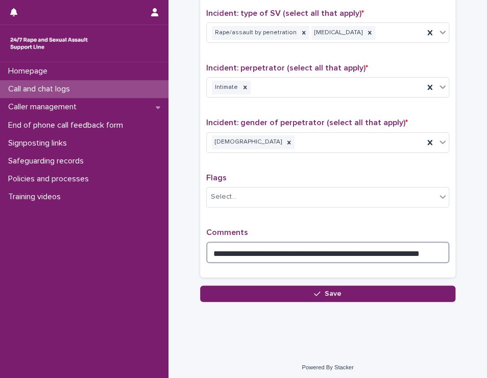
click at [425, 248] on textarea "**********" at bounding box center [327, 252] width 243 height 22
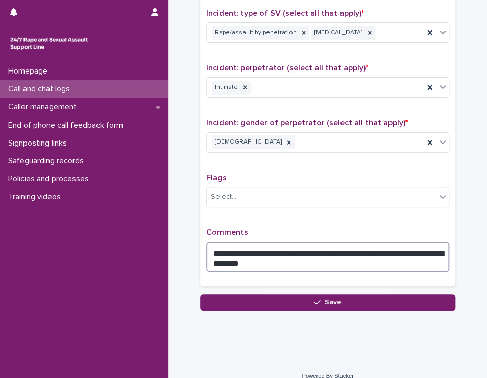
type textarea "**********"
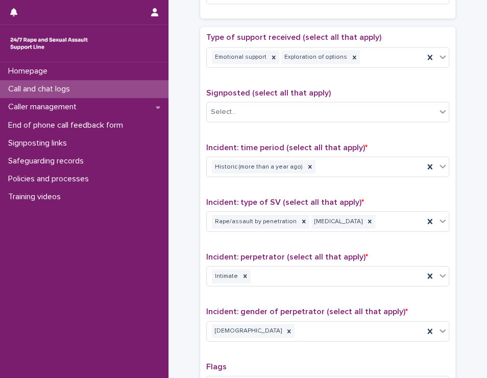
scroll to position [757, 0]
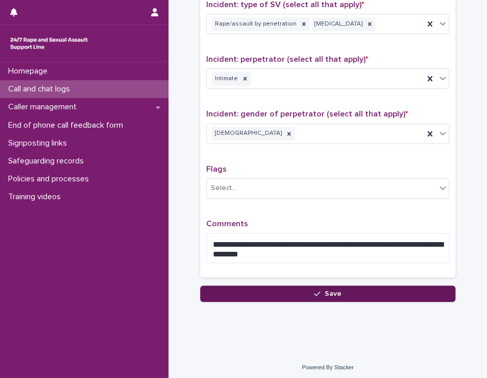
click at [333, 291] on span "Save" at bounding box center [332, 293] width 17 height 7
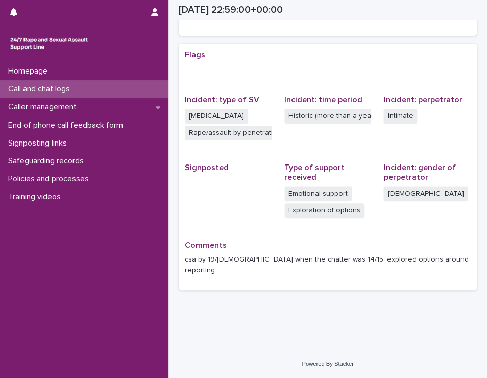
scroll to position [178, 0]
